Goal: Communication & Community: Answer question/provide support

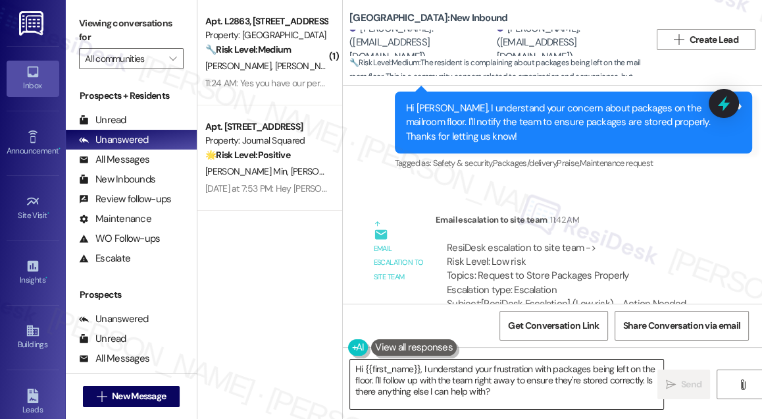
scroll to position [4877, 0]
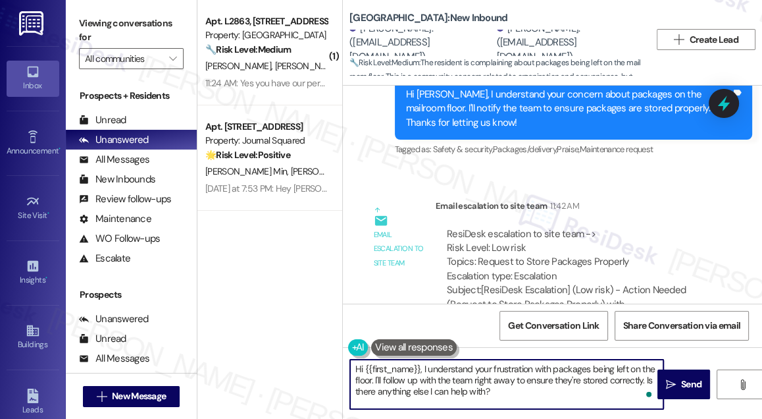
drag, startPoint x: 436, startPoint y: 377, endPoint x: 424, endPoint y: 366, distance: 16.3
click at [424, 366] on textarea "Hi {{first_name}}, I understand your frustration with packages being left on th…" at bounding box center [506, 384] width 313 height 49
paste textarea "he needs to let the front desk know. Not all carriers utilize the lockers or pa…"
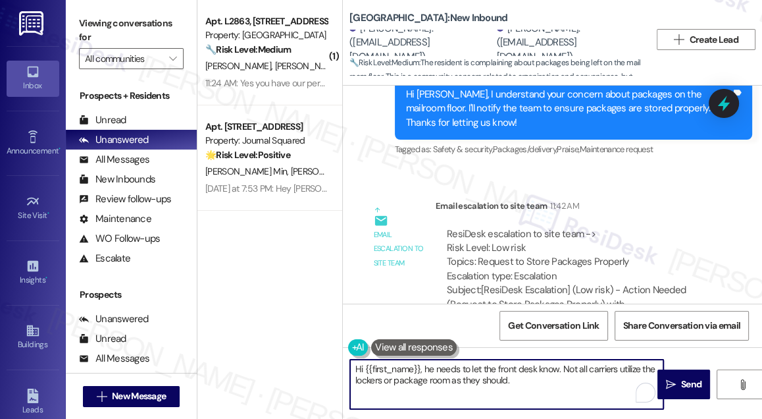
click at [365, 41] on div "[PERSON_NAME]. ([EMAIL_ADDRESS][DOMAIN_NAME])" at bounding box center [422, 43] width 144 height 42
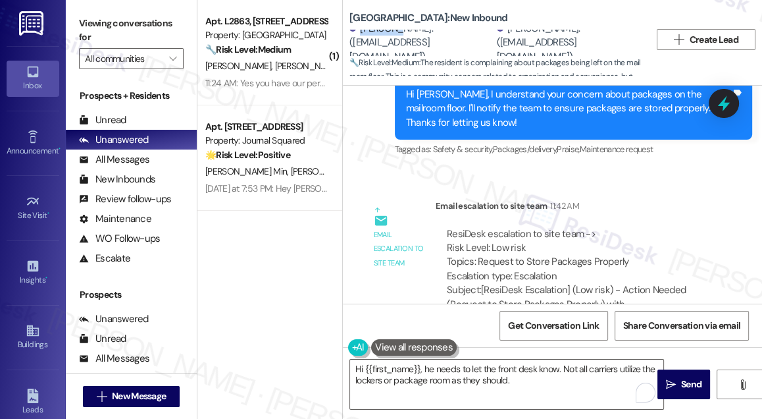
click at [365, 41] on div "[PERSON_NAME]. ([EMAIL_ADDRESS][DOMAIN_NAME])" at bounding box center [422, 43] width 144 height 42
copy div "[PERSON_NAME]"
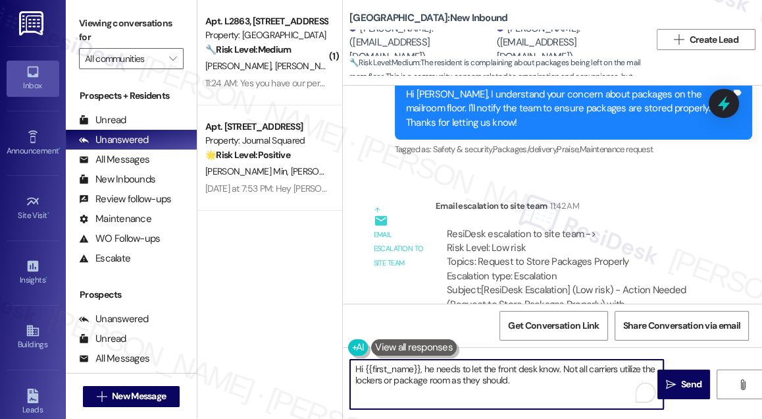
drag, startPoint x: 365, startPoint y: 366, endPoint x: 419, endPoint y: 363, distance: 54.1
click at [419, 363] on textarea "Hi {{first_name}}, he needs to let the front desk know. Not all carriers utiliz…" at bounding box center [506, 384] width 313 height 49
paste textarea "[PERSON_NAME]"
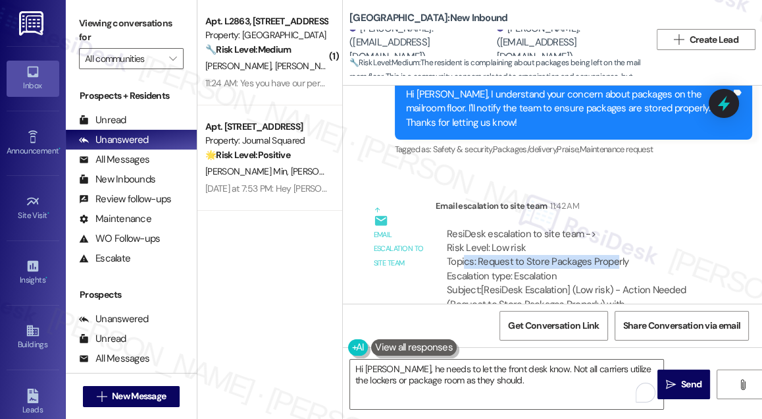
drag, startPoint x: 466, startPoint y: 189, endPoint x: 613, endPoint y: 191, distance: 146.8
click at [613, 227] on div "ResiDesk escalation to site team -> Risk Level: Low risk Topics: Request to Sto…" at bounding box center [578, 255] width 262 height 57
drag, startPoint x: 633, startPoint y: 191, endPoint x: 475, endPoint y: 191, distance: 158.7
click at [475, 227] on div "ResiDesk escalation to site team -> Risk Level: Low risk Topics: Request to Sto…" at bounding box center [578, 255] width 262 height 57
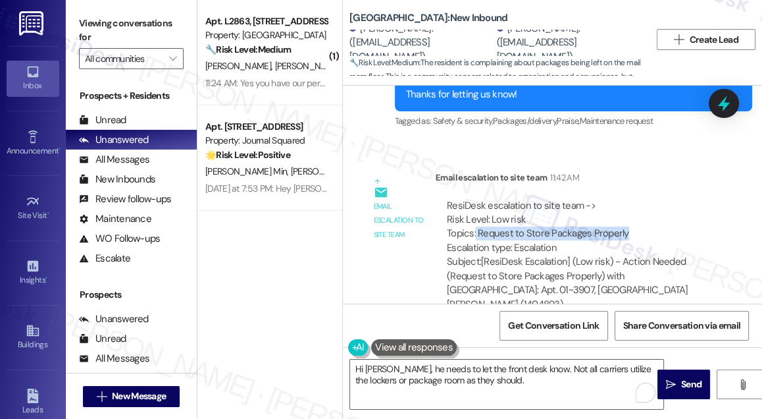
scroll to position [4997, 0]
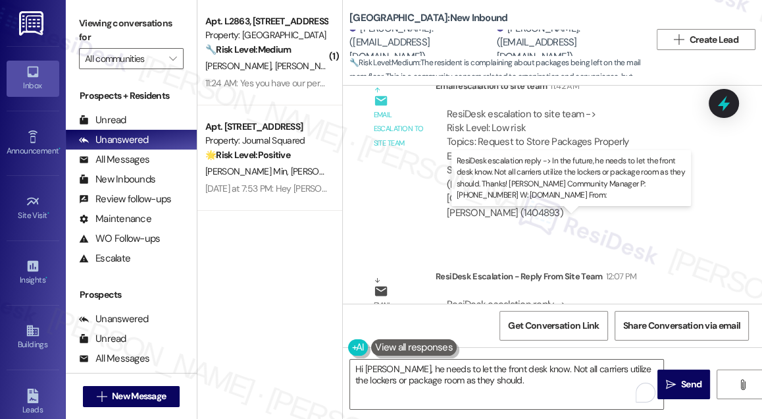
drag, startPoint x: 514, startPoint y: 231, endPoint x: 609, endPoint y: 233, distance: 94.8
click at [609, 298] on div "ResiDesk escalation reply -> In the future, he needs to let the front desk know…" at bounding box center [570, 333] width 246 height 70
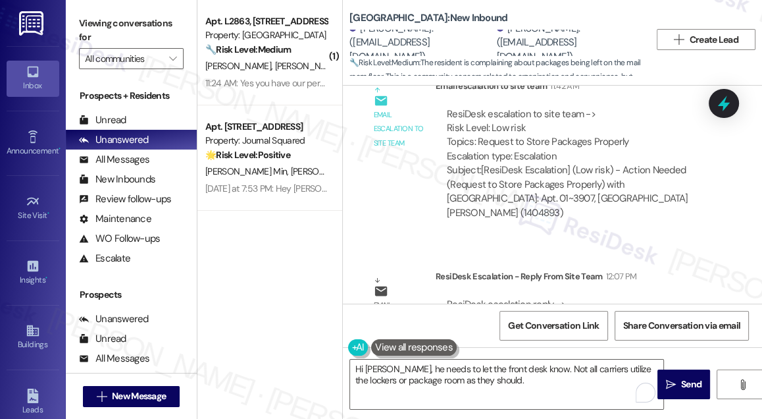
click at [538, 298] on div "ResiDesk escalation reply -> In the future, he needs to let the front desk know…" at bounding box center [570, 333] width 246 height 70
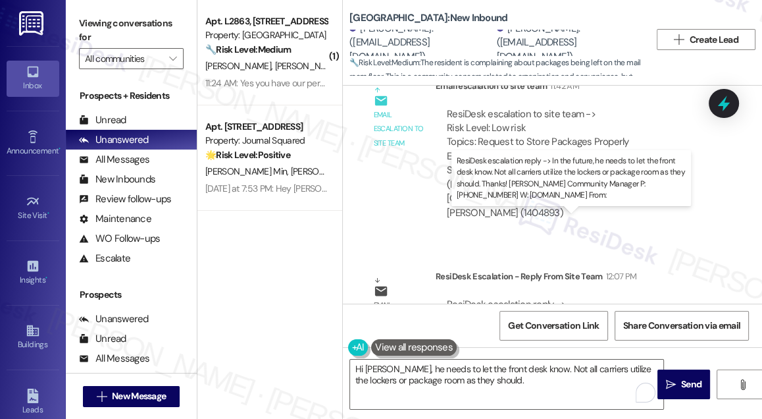
click at [538, 298] on div "ResiDesk escalation reply -> In the future, he needs to let the front desk know…" at bounding box center [570, 333] width 246 height 70
click at [584, 298] on div "ResiDesk escalation reply -> In the future, he needs to let the front desk know…" at bounding box center [570, 333] width 246 height 70
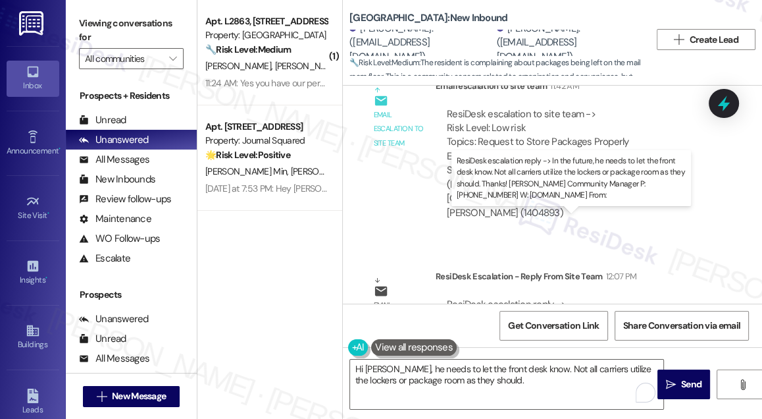
click at [530, 298] on div "ResiDesk escalation reply -> In the future, he needs to let the front desk know…" at bounding box center [570, 333] width 246 height 70
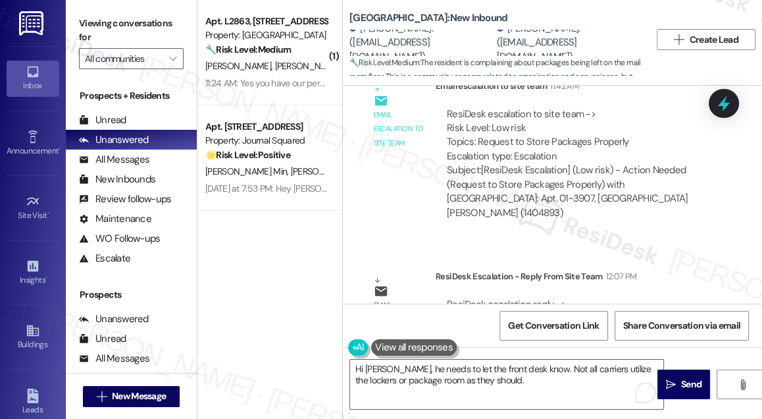
click at [530, 298] on div "ResiDesk escalation reply -> In the future, he needs to let the front desk know…" at bounding box center [570, 333] width 246 height 70
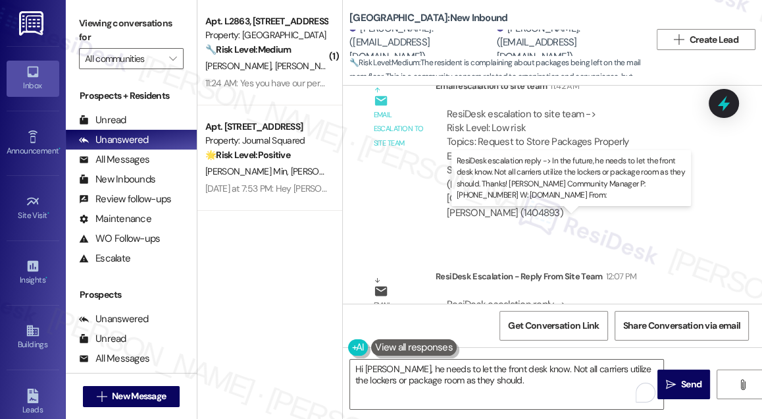
drag, startPoint x: 530, startPoint y: 255, endPoint x: 510, endPoint y: 263, distance: 21.0
click at [530, 298] on div "ResiDesk escalation reply -> In the future, he needs to let the front desk know…" at bounding box center [570, 333] width 246 height 70
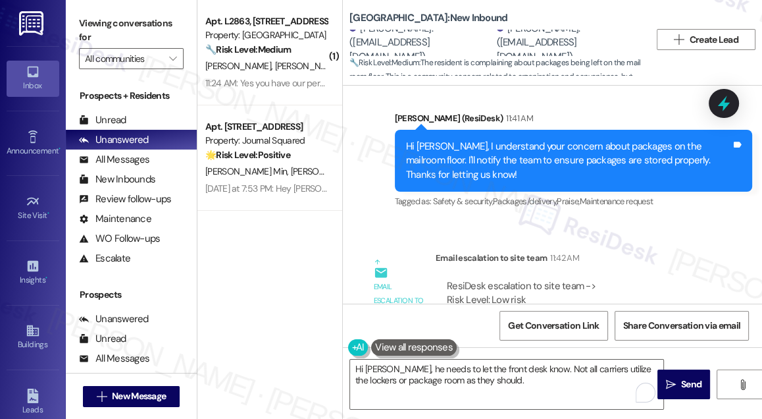
scroll to position [4757, 0]
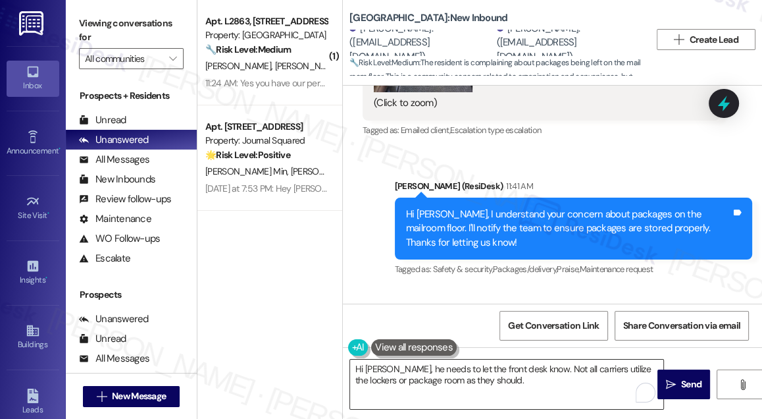
click at [390, 368] on textarea "Hi [PERSON_NAME], he needs to let the front desk know. Not all carriers utilize…" at bounding box center [506, 384] width 313 height 49
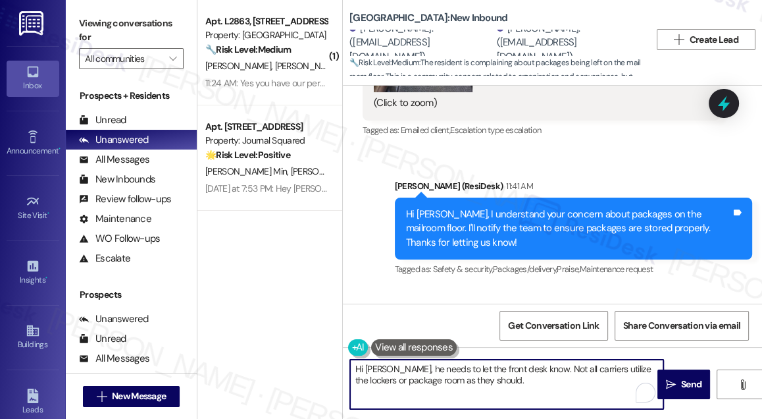
click at [390, 368] on textarea "Hi [PERSON_NAME], he needs to let the front desk know. Not all carriers utilize…" at bounding box center [506, 384] width 313 height 49
click at [438, 371] on textarea "Hi [PERSON_NAME], he needs to let the front desk know. Not all carriers utilize…" at bounding box center [506, 384] width 313 height 49
drag, startPoint x: 462, startPoint y: 371, endPoint x: 393, endPoint y: 368, distance: 69.2
click at [393, 368] on textarea "Hi [PERSON_NAME], he needs to let the front desk know. Not all carriers utilize…" at bounding box center [506, 384] width 313 height 49
click at [506, 369] on textarea "Hi [PERSON_NAME], kindly inform the front desk know. Not all carriers utilize t…" at bounding box center [506, 384] width 313 height 49
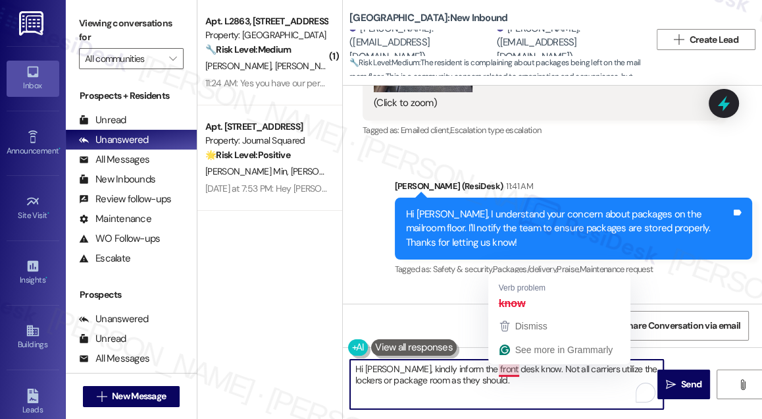
click at [506, 369] on textarea "Hi [PERSON_NAME], kindly inform the front desk know. Not all carriers utilize t…" at bounding box center [506, 384] width 313 height 49
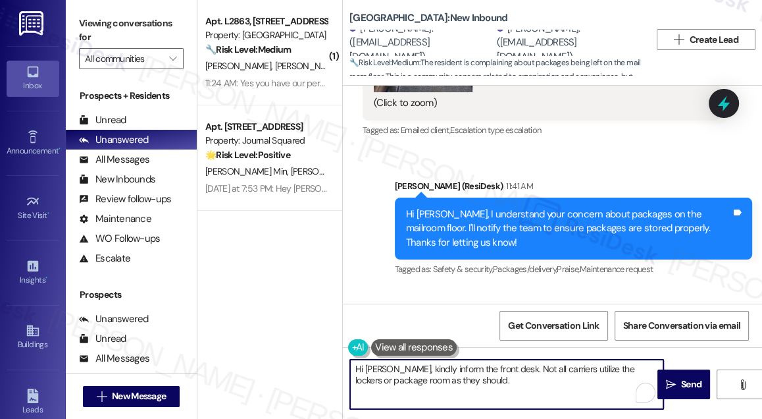
click at [541, 207] on div "Hi [PERSON_NAME], I understand your concern about packages on the mailroom floo…" at bounding box center [568, 228] width 325 height 42
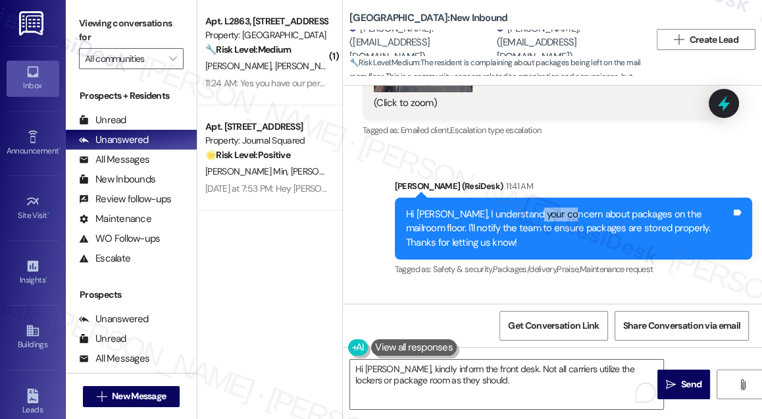
click at [541, 207] on div "Hi [PERSON_NAME], I understand your concern about packages on the mailroom floo…" at bounding box center [568, 228] width 325 height 42
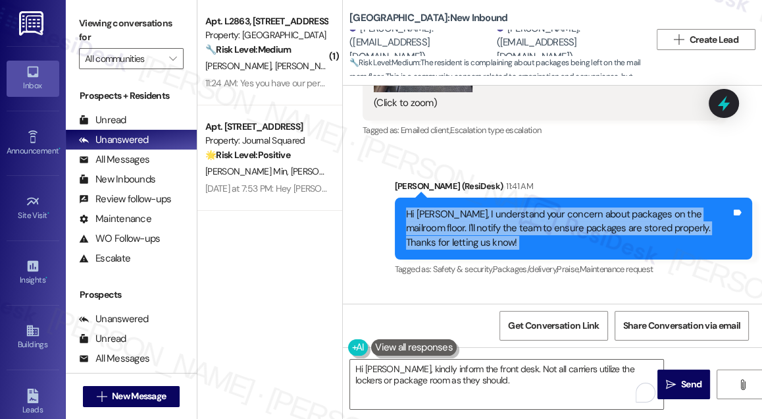
click at [541, 207] on div "Hi [PERSON_NAME], I understand your concern about packages on the mailroom floo…" at bounding box center [568, 228] width 325 height 42
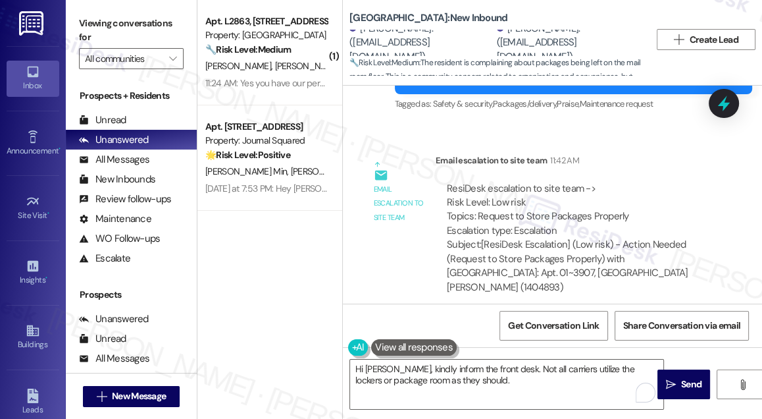
scroll to position [4997, 0]
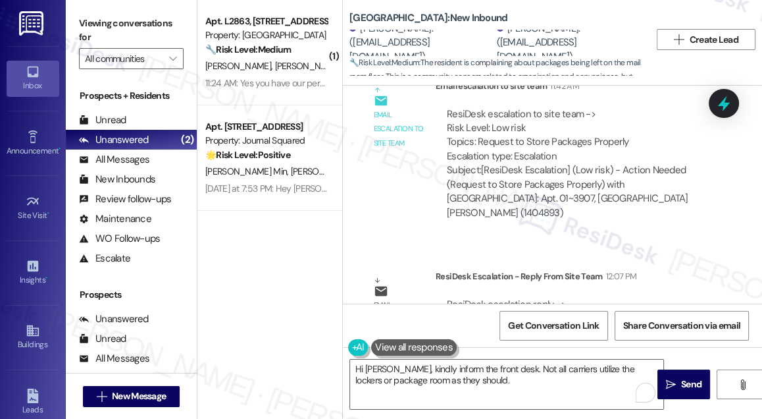
click at [546, 298] on div "ResiDesk escalation reply -> In the future, he needs to let the front desk know…" at bounding box center [570, 333] width 246 height 70
click at [545, 298] on div "ResiDesk escalation reply -> In the future, he needs to let the front desk know…" at bounding box center [570, 333] width 246 height 70
click at [520, 298] on div "ResiDesk escalation reply -> In the future, he needs to let the front desk know…" at bounding box center [570, 333] width 246 height 70
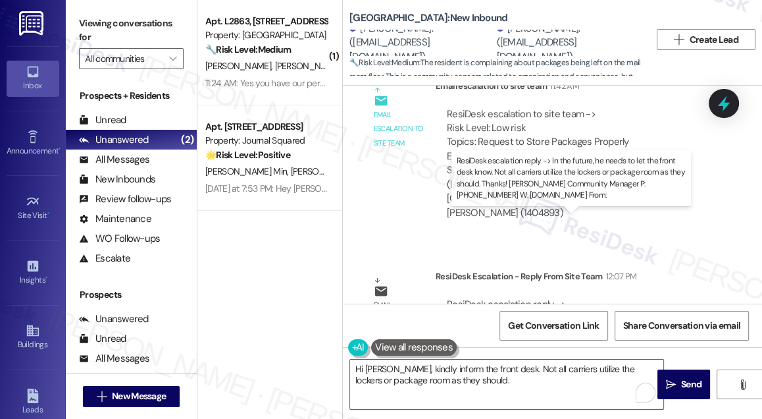
click at [520, 298] on div "ResiDesk escalation reply -> In the future, he needs to let the front desk know…" at bounding box center [570, 333] width 246 height 70
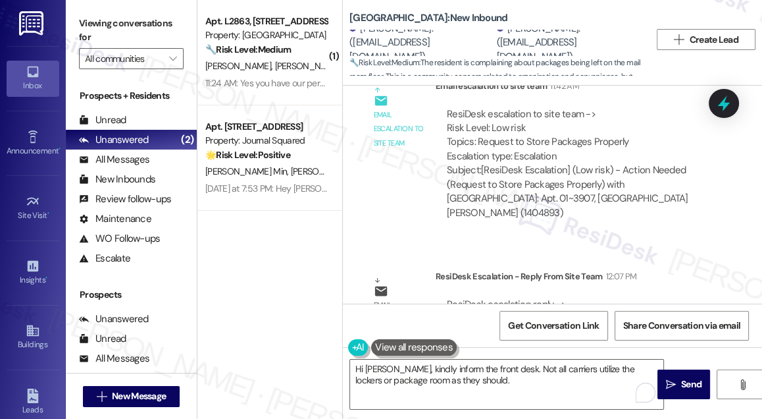
click at [498, 298] on div "ResiDesk escalation reply -> In the future, he needs to let the front desk know…" at bounding box center [570, 333] width 246 height 70
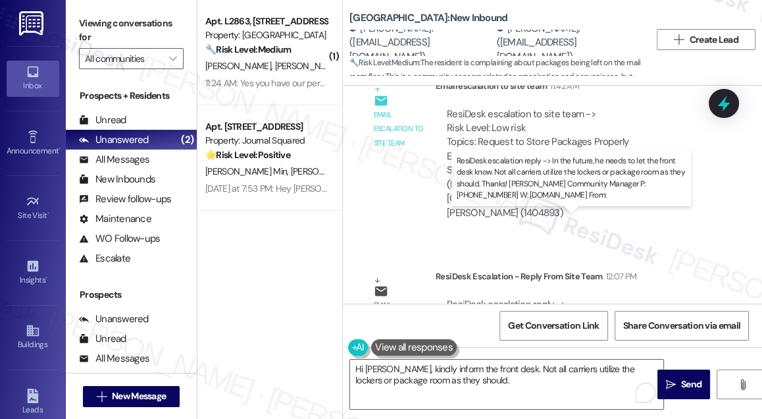
click at [498, 298] on div "ResiDesk escalation reply -> In the future, he needs to let the front desk know…" at bounding box center [570, 333] width 246 height 70
click at [488, 298] on div "ResiDesk escalation reply -> In the future, he needs to let the front desk know…" at bounding box center [570, 333] width 246 height 70
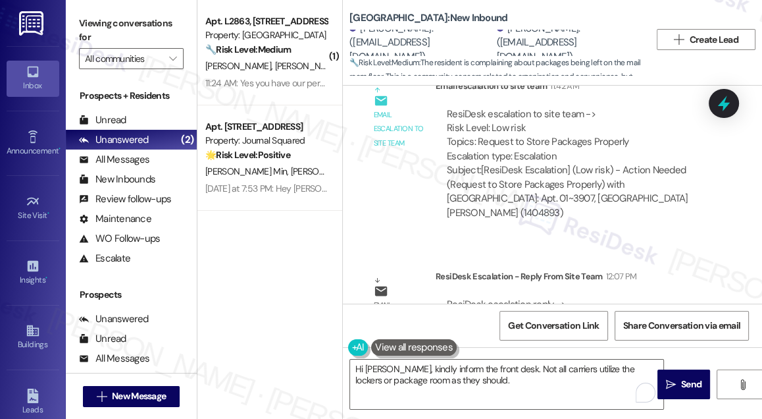
drag, startPoint x: 439, startPoint y: 231, endPoint x: 702, endPoint y: 243, distance: 263.6
click at [702, 288] on div "ResiDesk escalation reply -> In the future, he needs to let the front desk know…" at bounding box center [578, 333] width 284 height 90
copy div "In the future, he needs to let the front desk know. Not all carriers utilize th…"
click at [109, 18] on label "Viewing conversations for" at bounding box center [131, 30] width 105 height 35
click at [112, 27] on label "Viewing conversations for" at bounding box center [131, 30] width 105 height 35
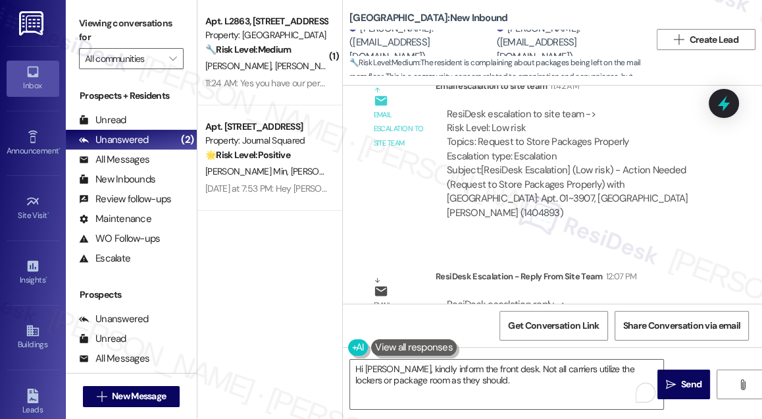
click at [87, 17] on label "Viewing conversations for" at bounding box center [131, 30] width 105 height 35
click at [432, 381] on textarea "Hi [PERSON_NAME], kindly inform the front desk. Not all carriers utilize the lo…" at bounding box center [506, 384] width 313 height 49
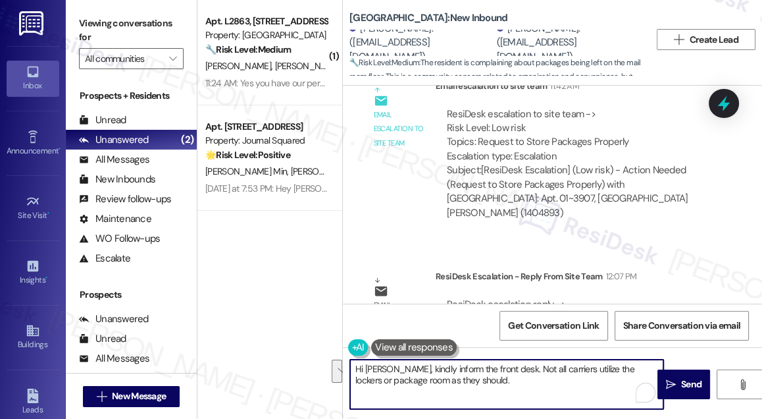
drag, startPoint x: 504, startPoint y: 386, endPoint x: 393, endPoint y: 362, distance: 113.1
click at [393, 362] on textarea "Hi [PERSON_NAME], kindly inform the front desk. Not all carriers utilize the lo…" at bounding box center [506, 384] width 313 height 49
paste textarea "The site team asked me to share that in the future, it’s best to let the front …"
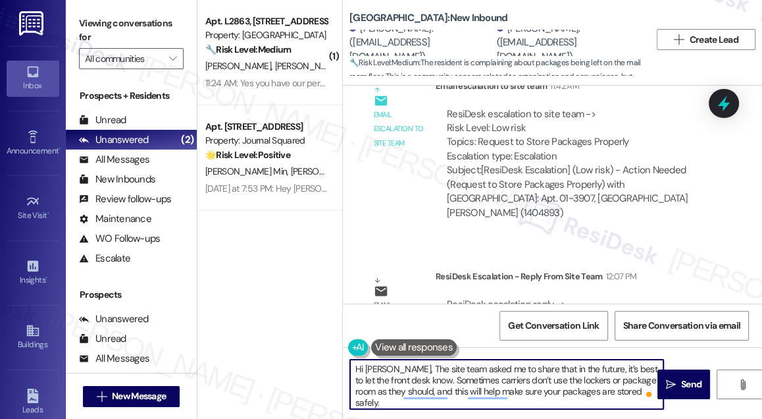
click at [392, 367] on textarea "Hi [PERSON_NAME], The site team asked me to share that in the future, it’s best…" at bounding box center [506, 384] width 313 height 49
click at [477, 368] on textarea "Hi [PERSON_NAME], the site team asked me to share that in the future, it’s best…" at bounding box center [506, 384] width 313 height 49
click at [535, 366] on textarea "Hi [PERSON_NAME], the site team asked me to share that in the future, it’s best…" at bounding box center [506, 384] width 313 height 49
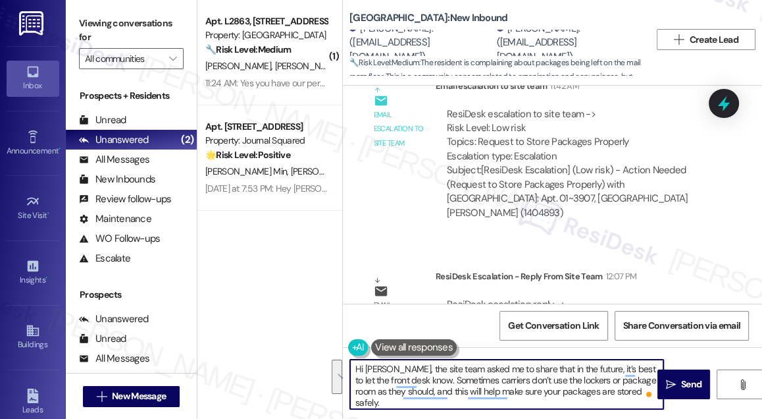
click at [535, 366] on textarea "Hi [PERSON_NAME], the site team asked me to share that in the future, it’s best…" at bounding box center [506, 384] width 313 height 49
click at [482, 366] on textarea "Hi [PERSON_NAME], the site team asked me to share that in the future, it’s best…" at bounding box center [506, 384] width 313 height 49
click at [504, 366] on textarea "Hi [PERSON_NAME], the site team asked me to share that in the future, it’s best…" at bounding box center [506, 384] width 313 height 49
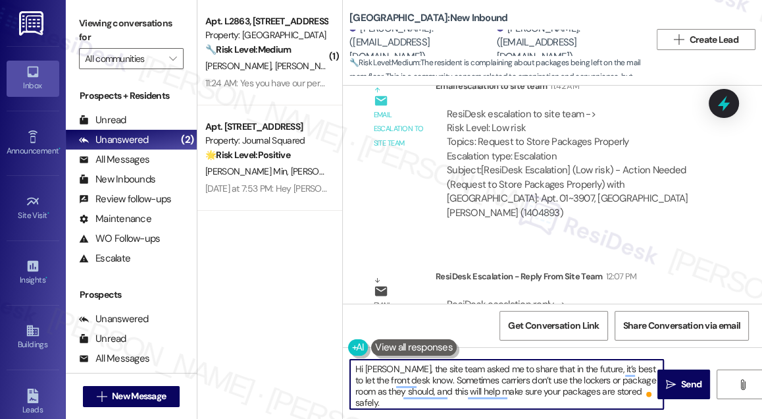
click at [505, 366] on textarea "Hi [PERSON_NAME], the site team asked me to share that in the future, it’s best…" at bounding box center [506, 384] width 313 height 49
click at [565, 368] on textarea "Hi [PERSON_NAME], the site team asked me to share that in the future, it’s best…" at bounding box center [506, 384] width 313 height 49
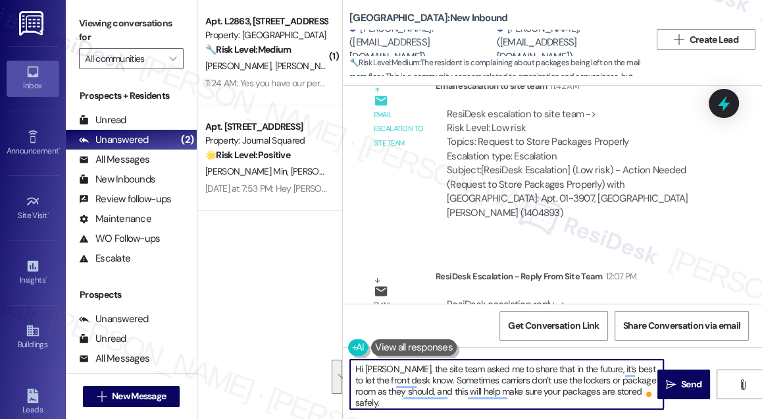
click at [440, 369] on textarea "Hi [PERSON_NAME], the site team asked me to share that in the future, it’s best…" at bounding box center [506, 384] width 313 height 49
click at [427, 381] on textarea "Hi [PERSON_NAME], the site team asked me to share that in the future, it’s best…" at bounding box center [506, 384] width 313 height 49
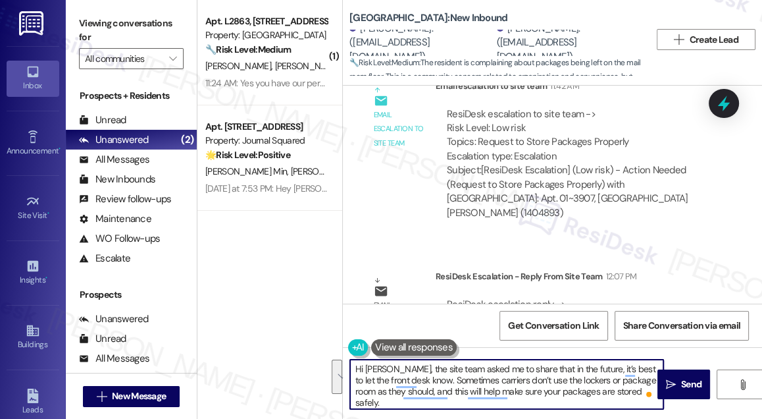
click at [427, 381] on textarea "Hi [PERSON_NAME], the site team asked me to share that in the future, it’s best…" at bounding box center [506, 384] width 313 height 49
click at [637, 392] on textarea "Hi [PERSON_NAME], the site team asked me to share that in the future, it’s best…" at bounding box center [506, 384] width 313 height 49
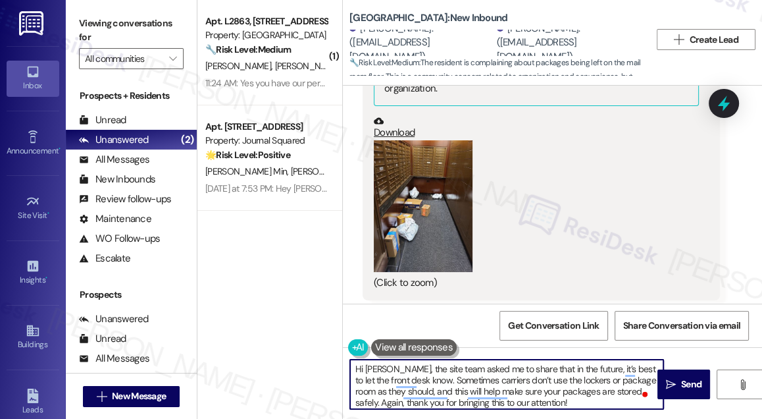
scroll to position [4637, 0]
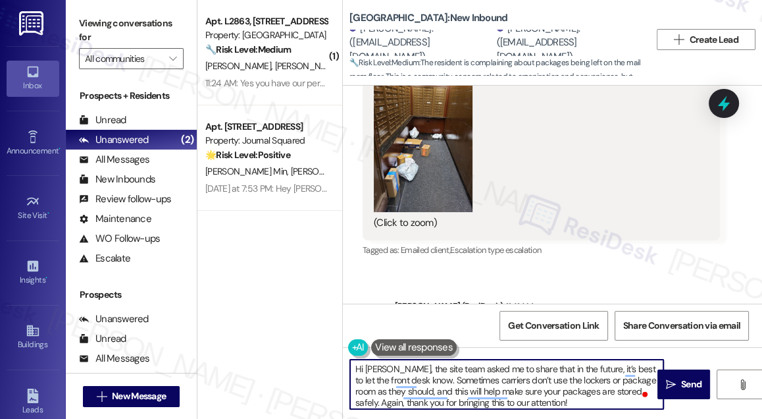
click at [516, 317] on div "Hi [PERSON_NAME], I understand your concern about packages on the mailroom floo…" at bounding box center [574, 348] width 358 height 62
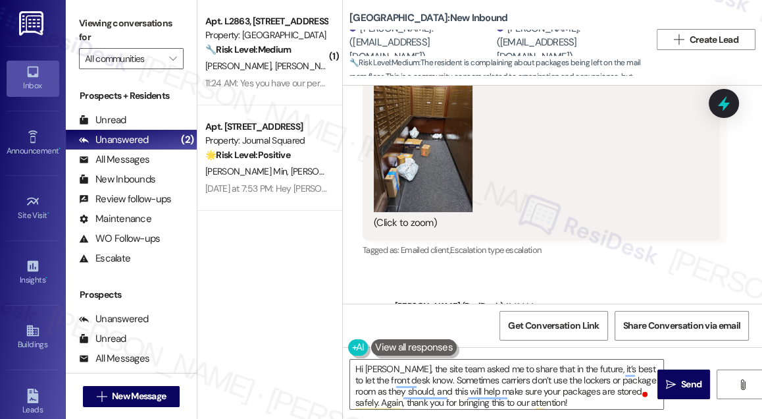
click at [516, 317] on div "Hi [PERSON_NAME], I understand your concern about packages on the mailroom floo…" at bounding box center [574, 348] width 358 height 62
click at [574, 388] on textarea "Hi [PERSON_NAME], the site team asked me to share that in the future, it’s best…" at bounding box center [506, 384] width 313 height 49
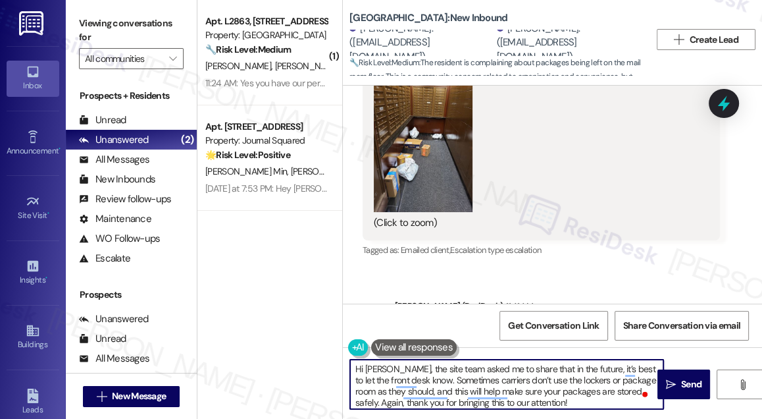
click at [574, 388] on textarea "Hi [PERSON_NAME], the site team asked me to share that in the future, it’s best…" at bounding box center [506, 384] width 313 height 49
click at [587, 402] on textarea "Hi [PERSON_NAME], the site team asked me to share that in the future, it’s best…" at bounding box center [506, 384] width 313 height 49
click at [562, 407] on textarea "Hi [PERSON_NAME], the site team asked me to share that in the future, it’s best…" at bounding box center [506, 384] width 313 height 49
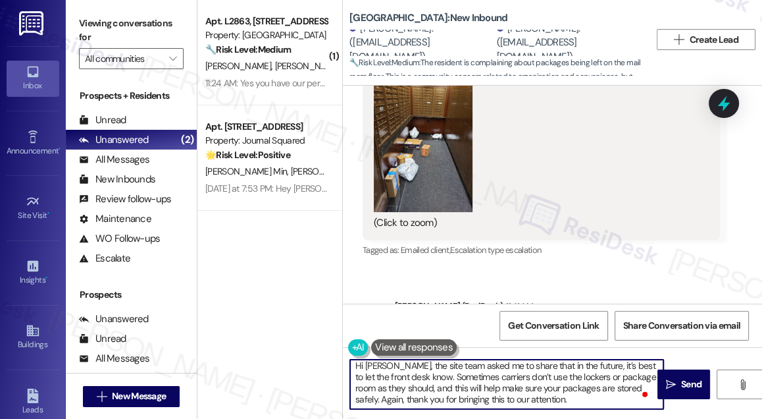
scroll to position [22, 0]
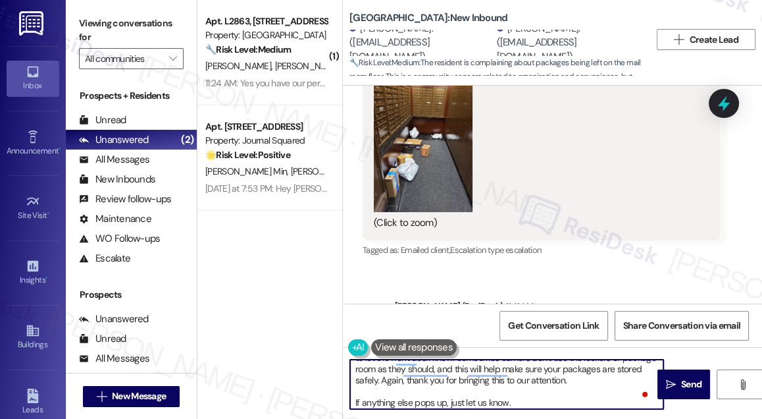
type textarea "Hi [PERSON_NAME], the site team asked me to share that in the future, it’s best…"
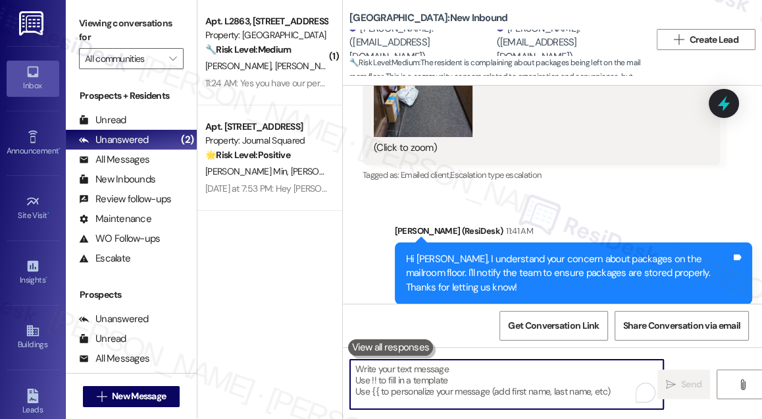
scroll to position [4997, 0]
